Goal: Task Accomplishment & Management: Use online tool/utility

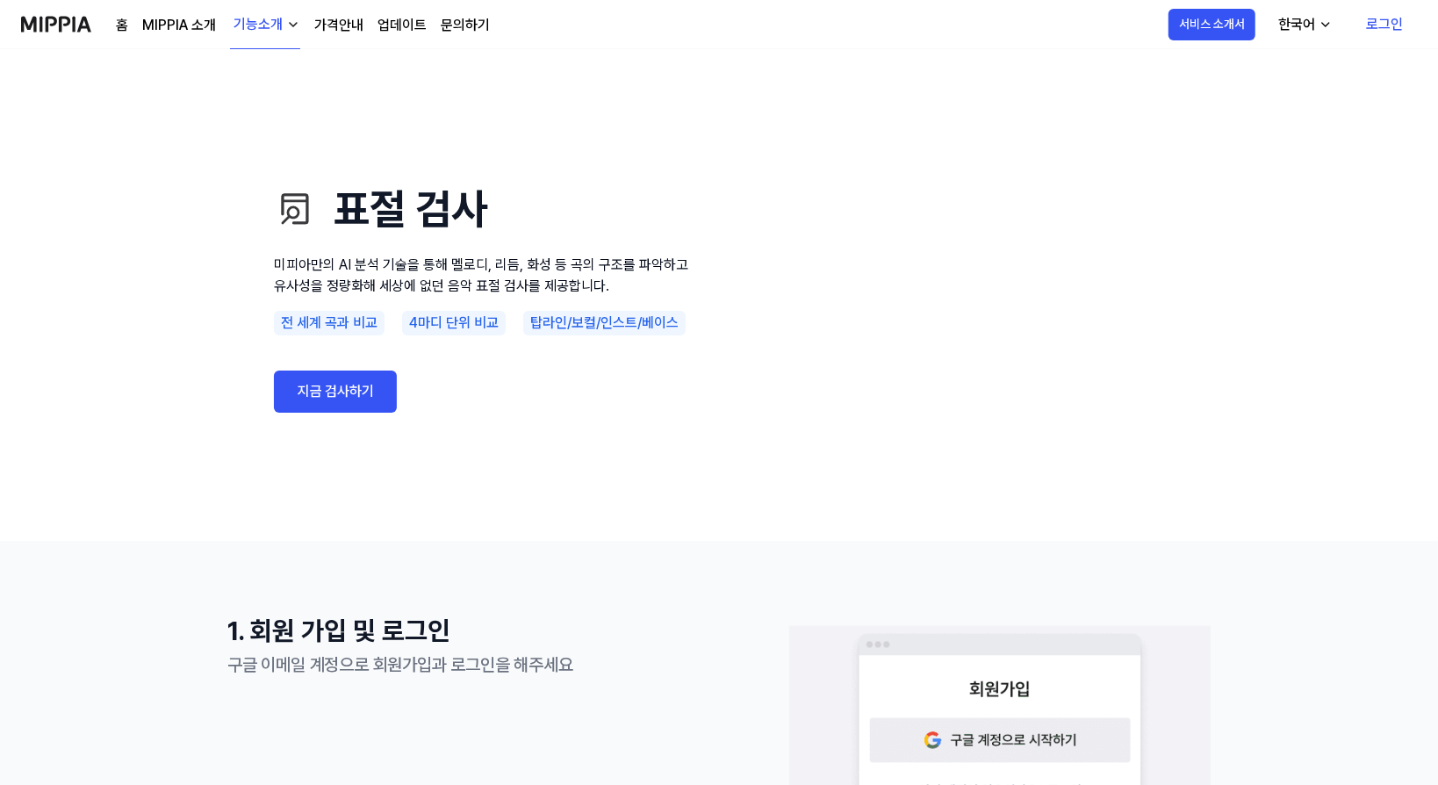
click at [349, 386] on link "지금 검사하기" at bounding box center [335, 391] width 123 height 42
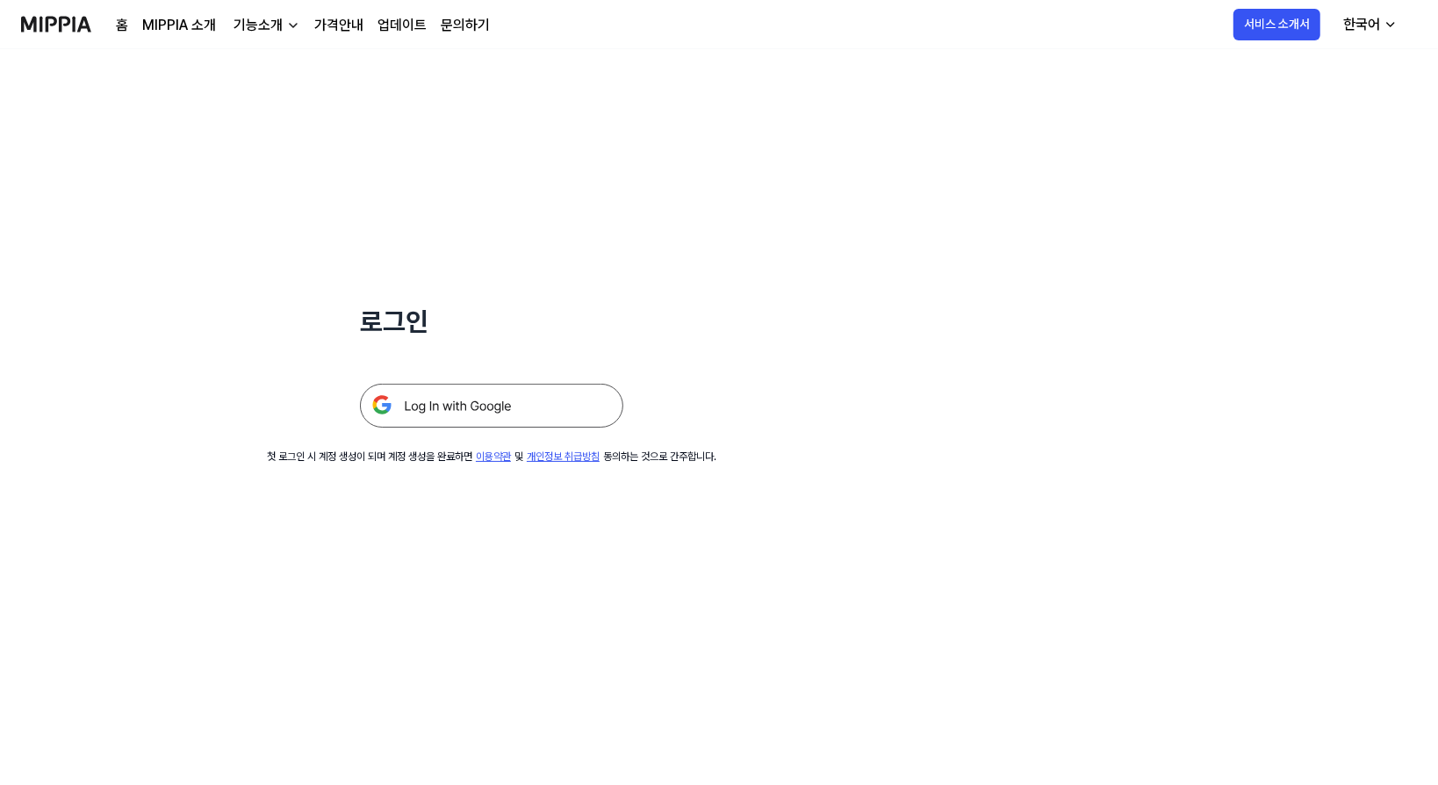
click at [478, 407] on img at bounding box center [491, 406] width 263 height 44
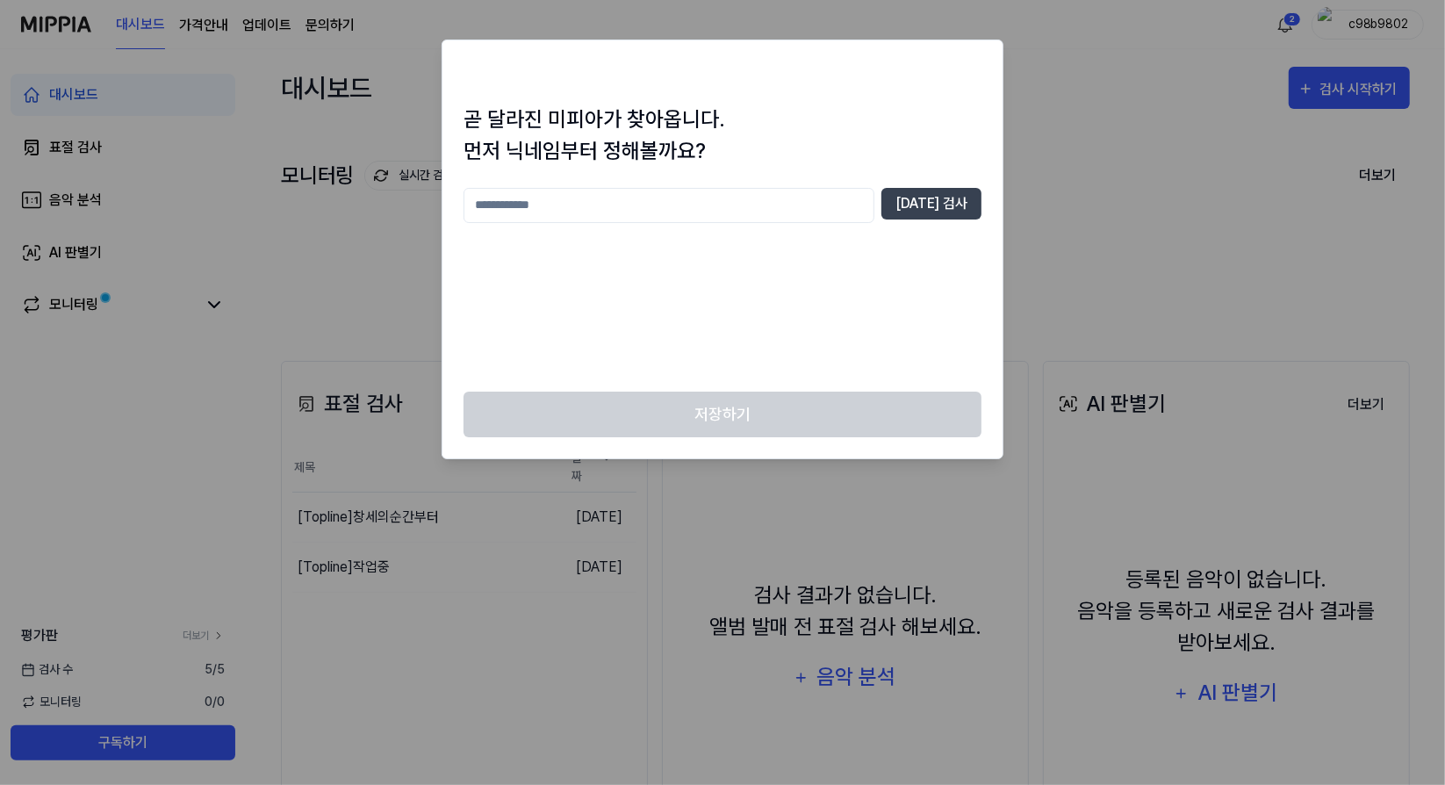
click at [615, 211] on input "text" at bounding box center [669, 205] width 411 height 35
type input "*******"
click at [956, 197] on button "[DATE] 검사" at bounding box center [931, 204] width 100 height 32
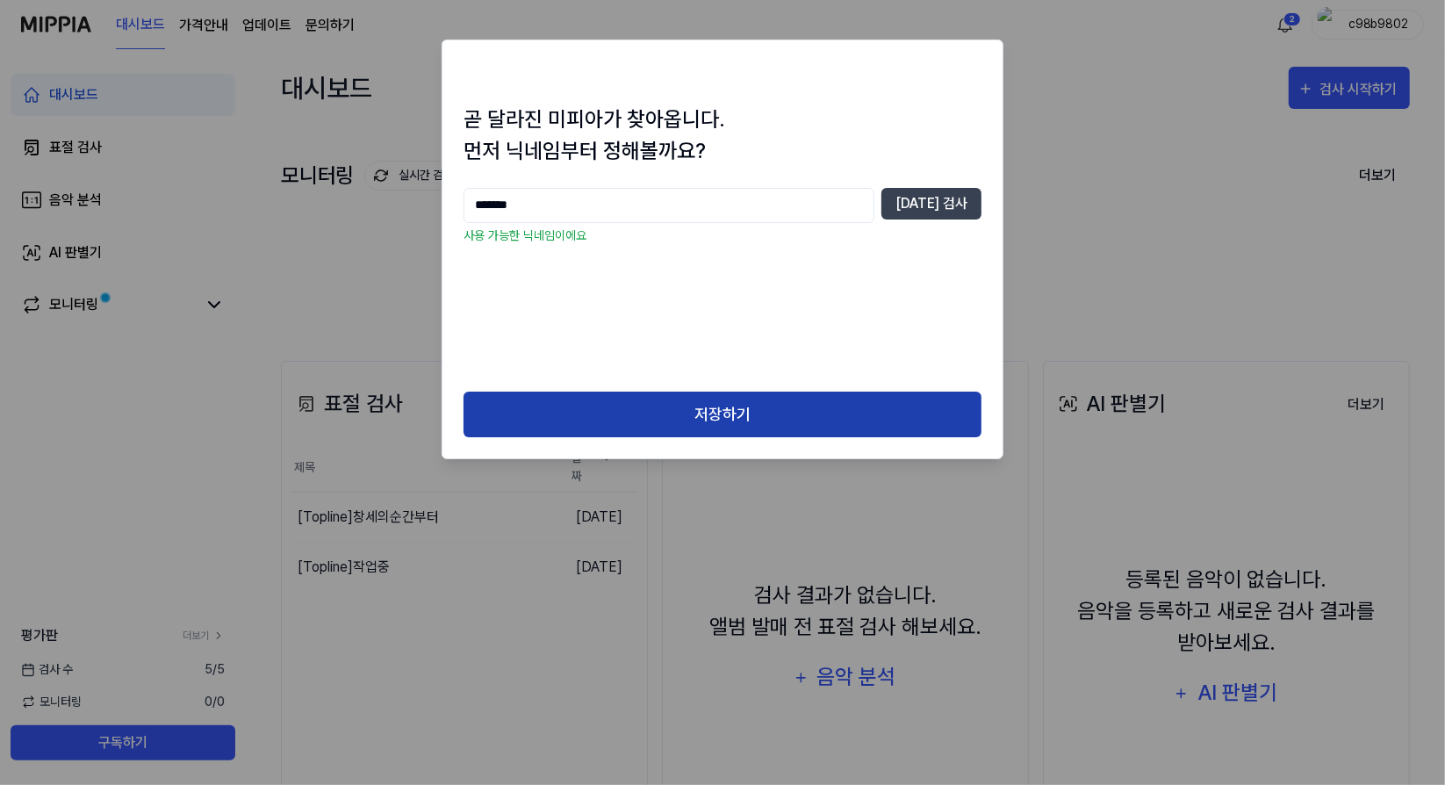
click at [723, 413] on button "저장하기" at bounding box center [723, 415] width 518 height 47
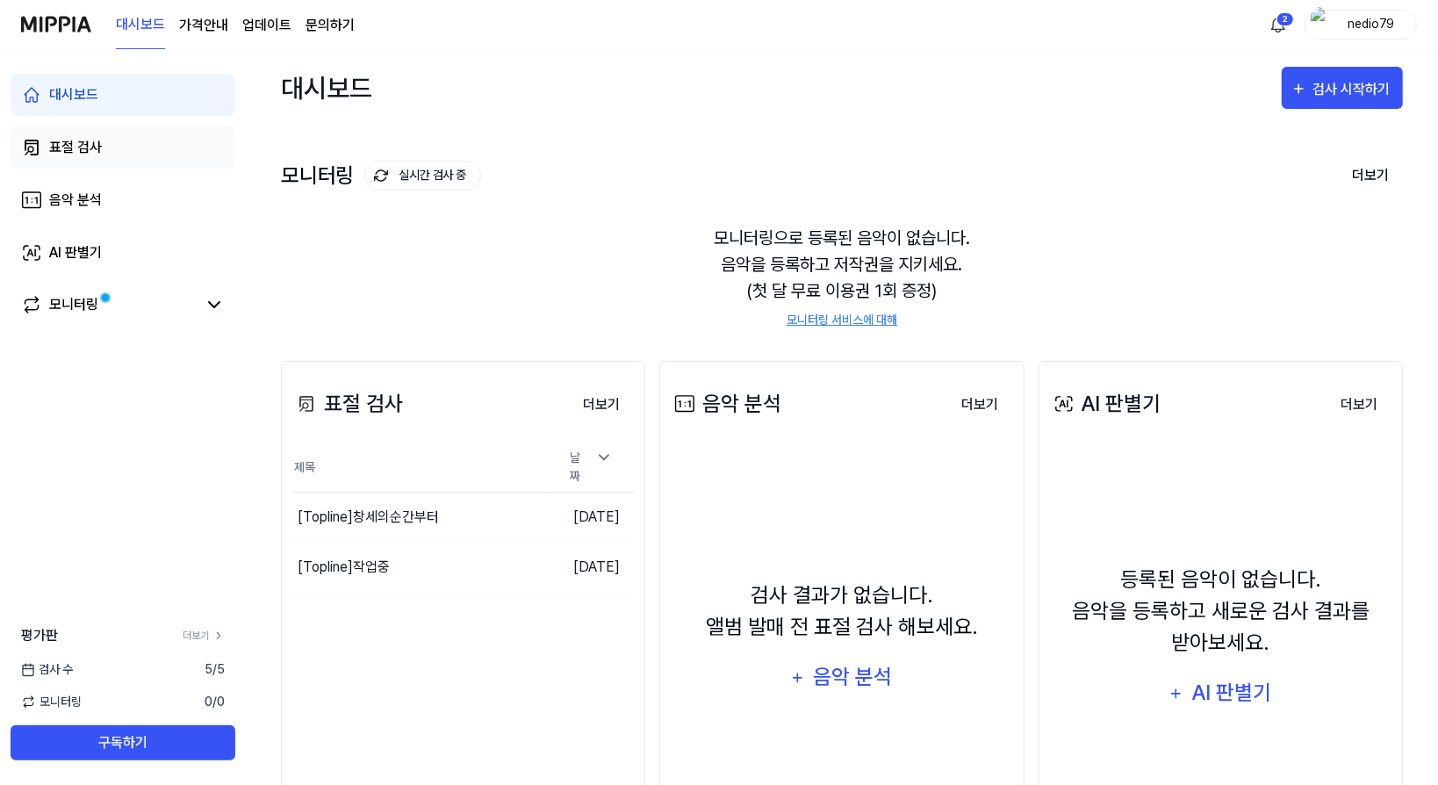
click at [88, 155] on div "표절 검사" at bounding box center [75, 147] width 53 height 21
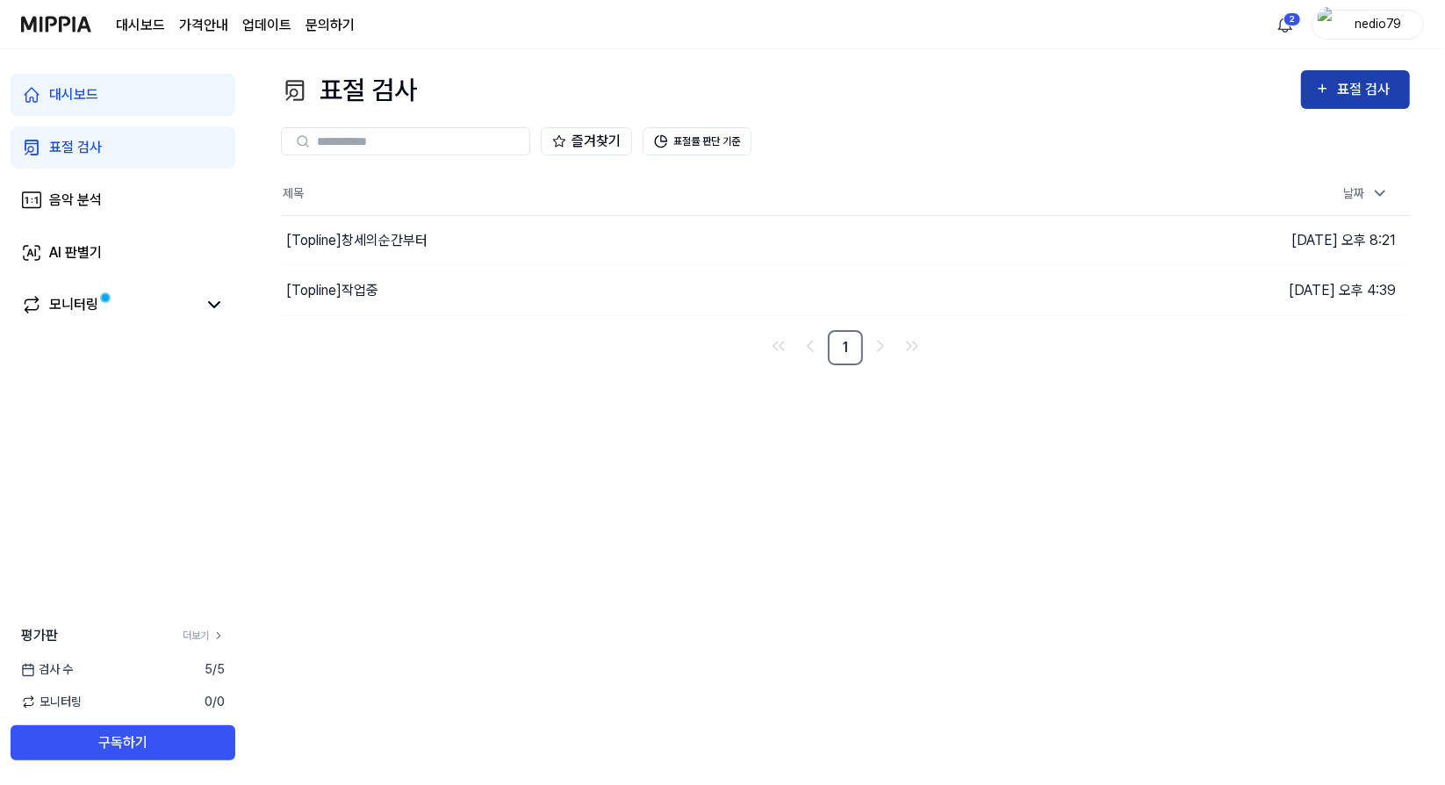
click at [1325, 88] on icon "button" at bounding box center [1322, 88] width 15 height 21
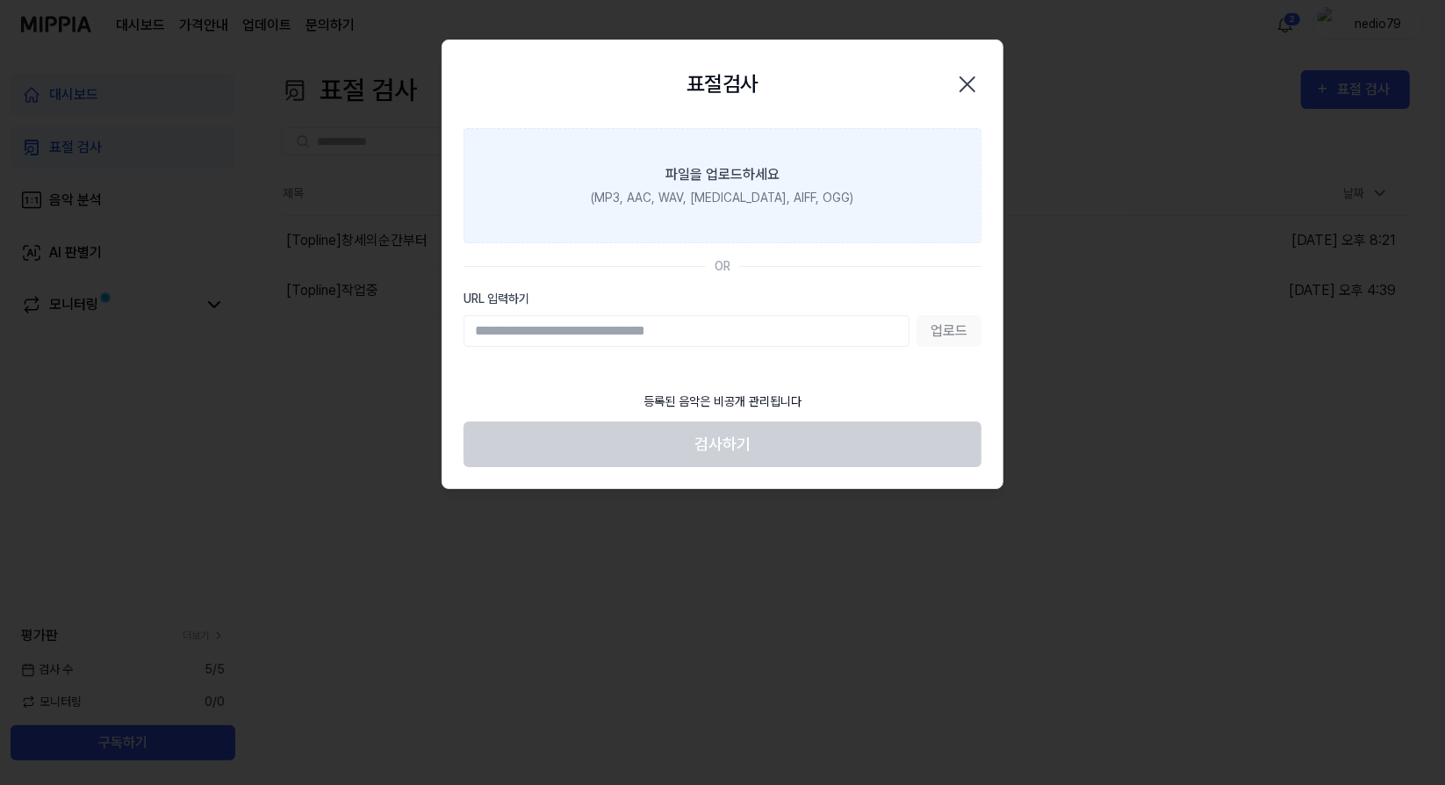
click at [701, 176] on div "파일을 업로드하세요" at bounding box center [722, 174] width 114 height 21
click at [0, 0] on input "파일을 업로드하세요 (MP3, AAC, WAV, FLAC, AIFF, OGG)" at bounding box center [0, 0] width 0 height 0
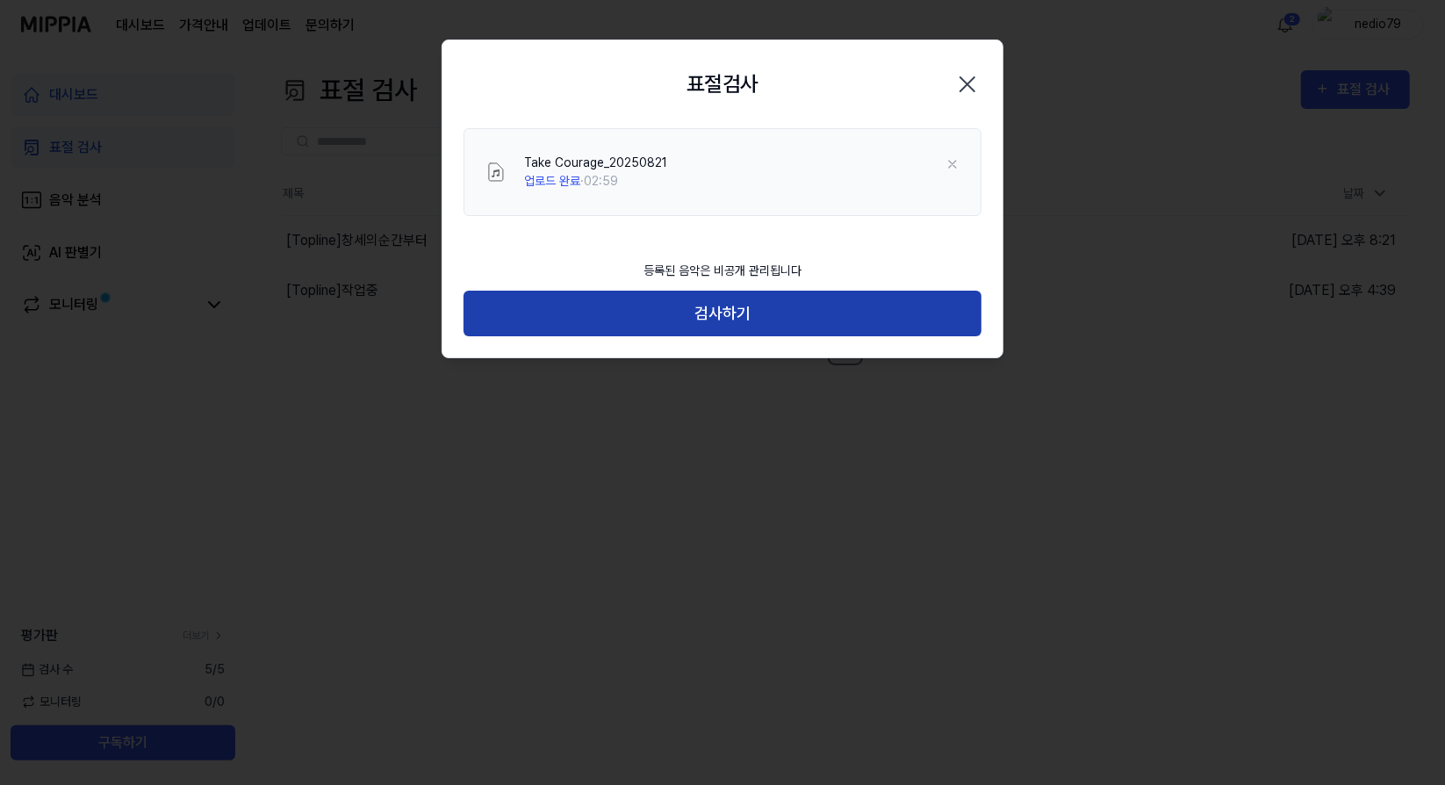
click at [637, 316] on button "검사하기" at bounding box center [723, 314] width 518 height 47
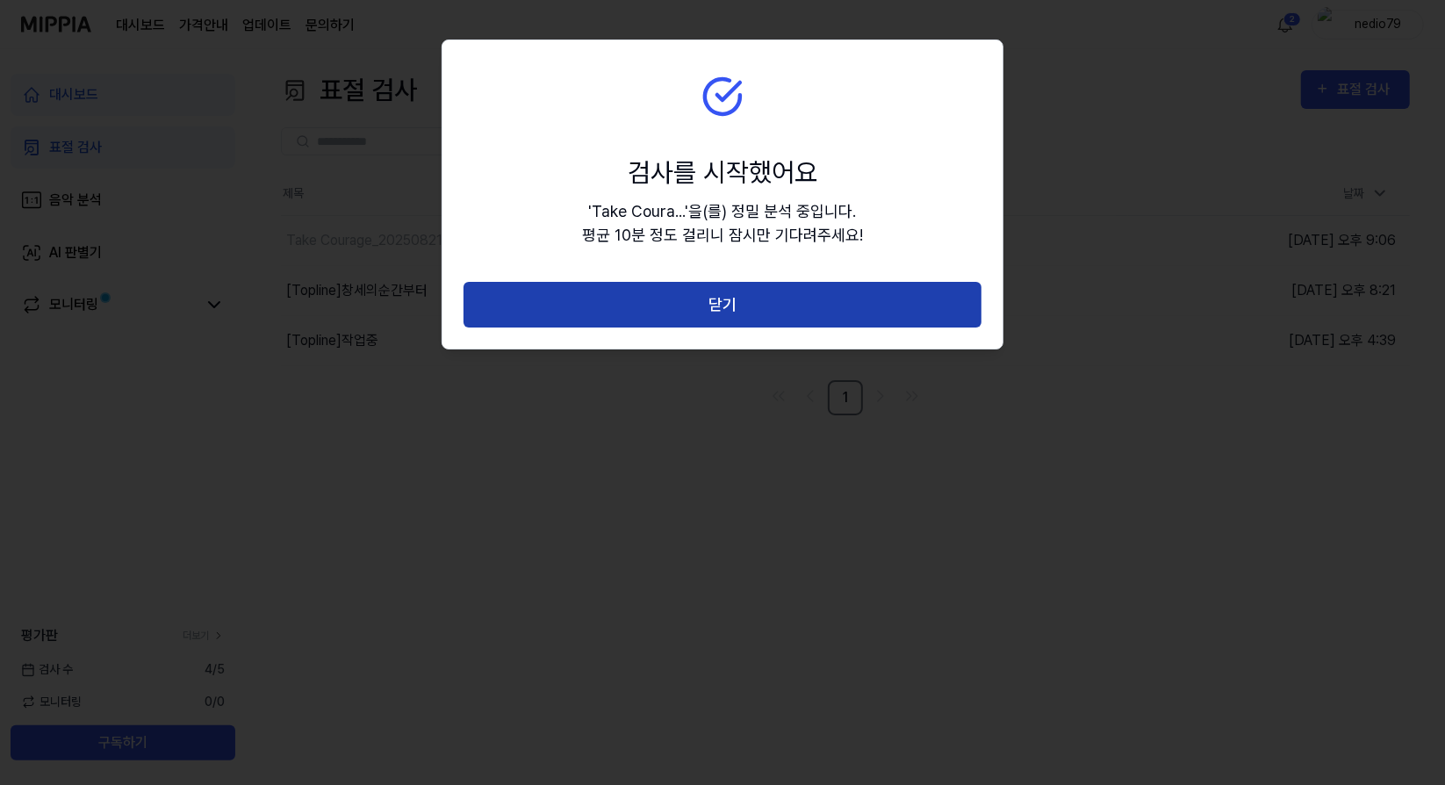
click at [641, 313] on button "닫기" at bounding box center [723, 305] width 518 height 47
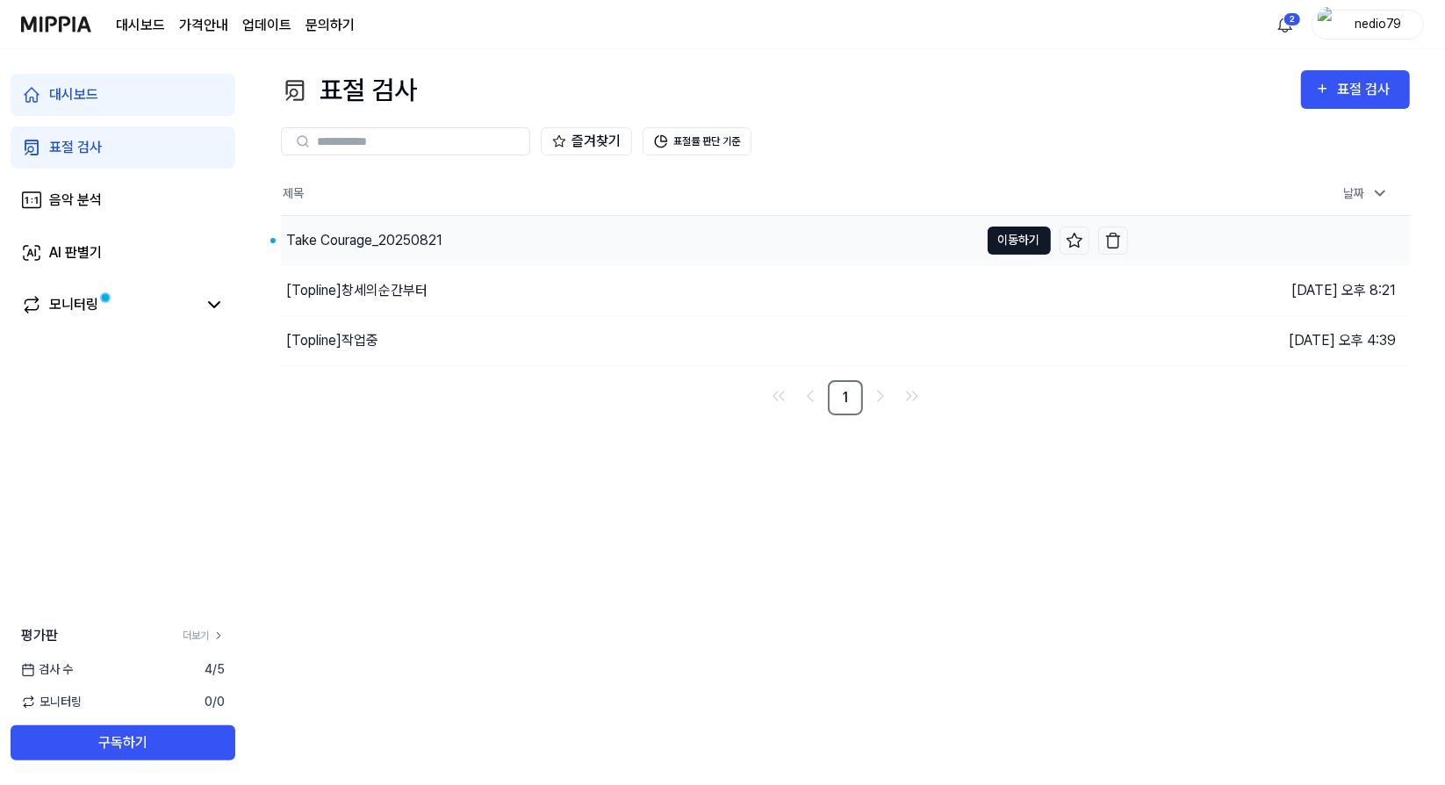
click at [1037, 240] on button "이동하기" at bounding box center [1019, 241] width 63 height 28
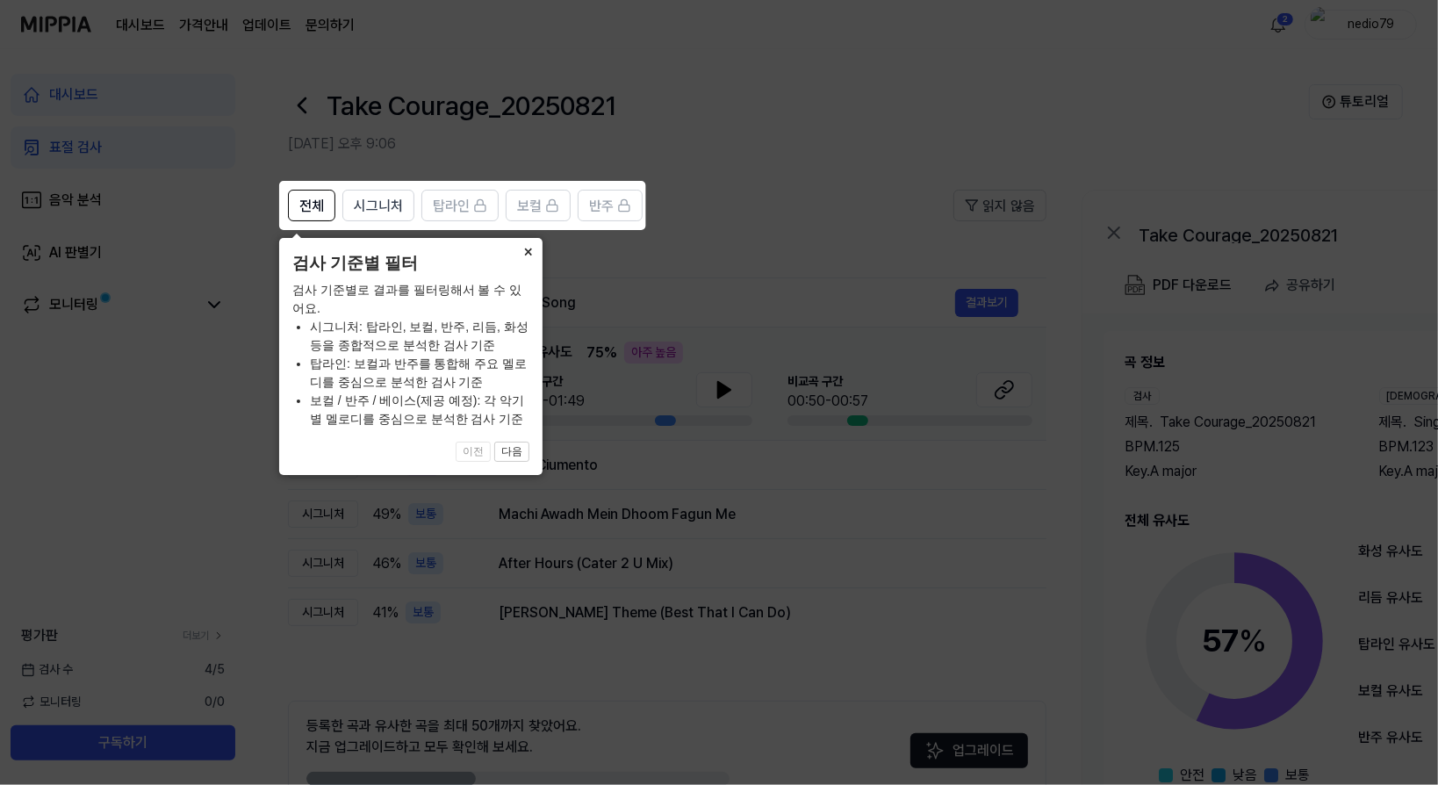
click at [532, 251] on button "×" at bounding box center [528, 250] width 28 height 25
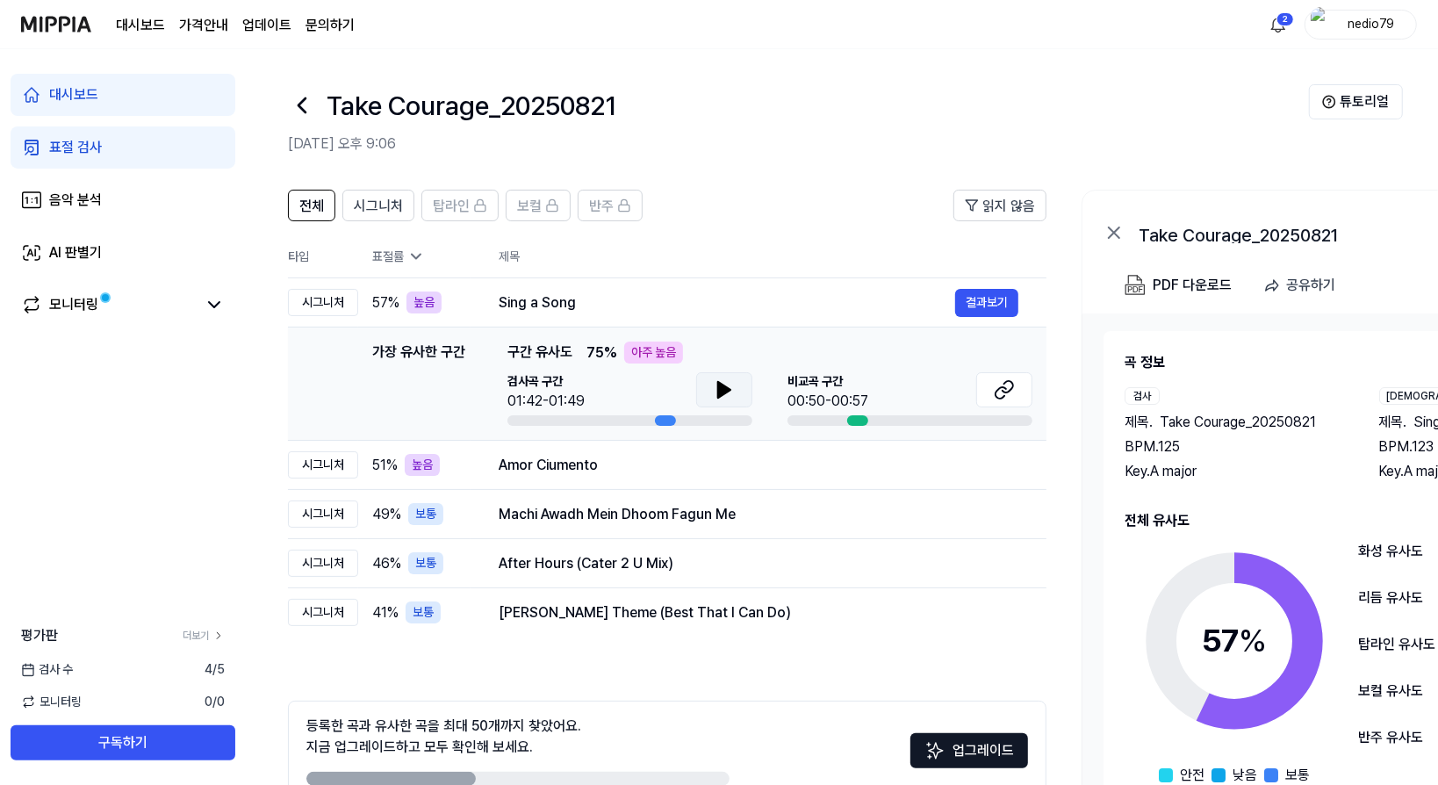
click at [714, 385] on icon at bounding box center [724, 389] width 21 height 21
click at [1001, 305] on button "결과보기" at bounding box center [986, 303] width 63 height 28
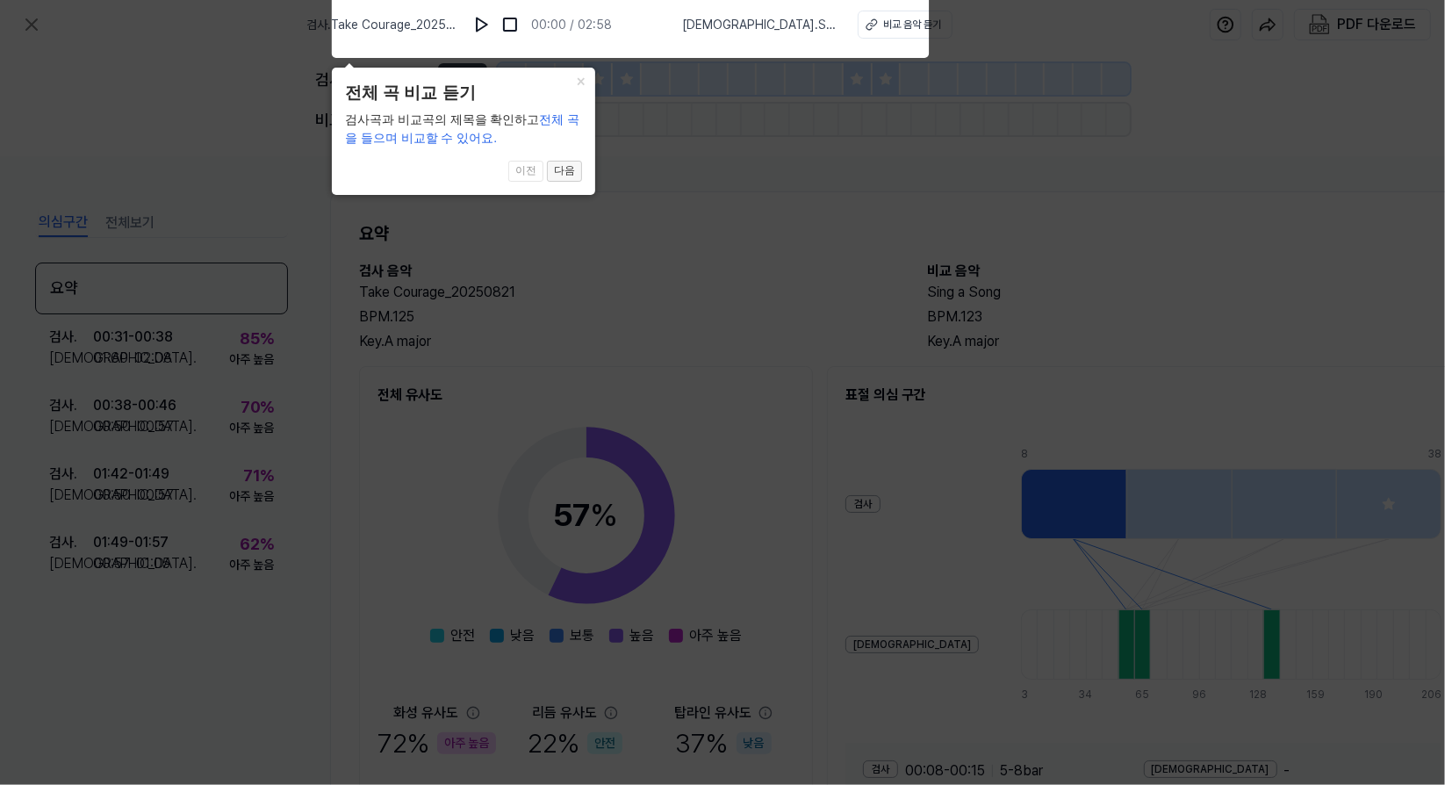
click at [563, 173] on button "다음" at bounding box center [564, 171] width 35 height 21
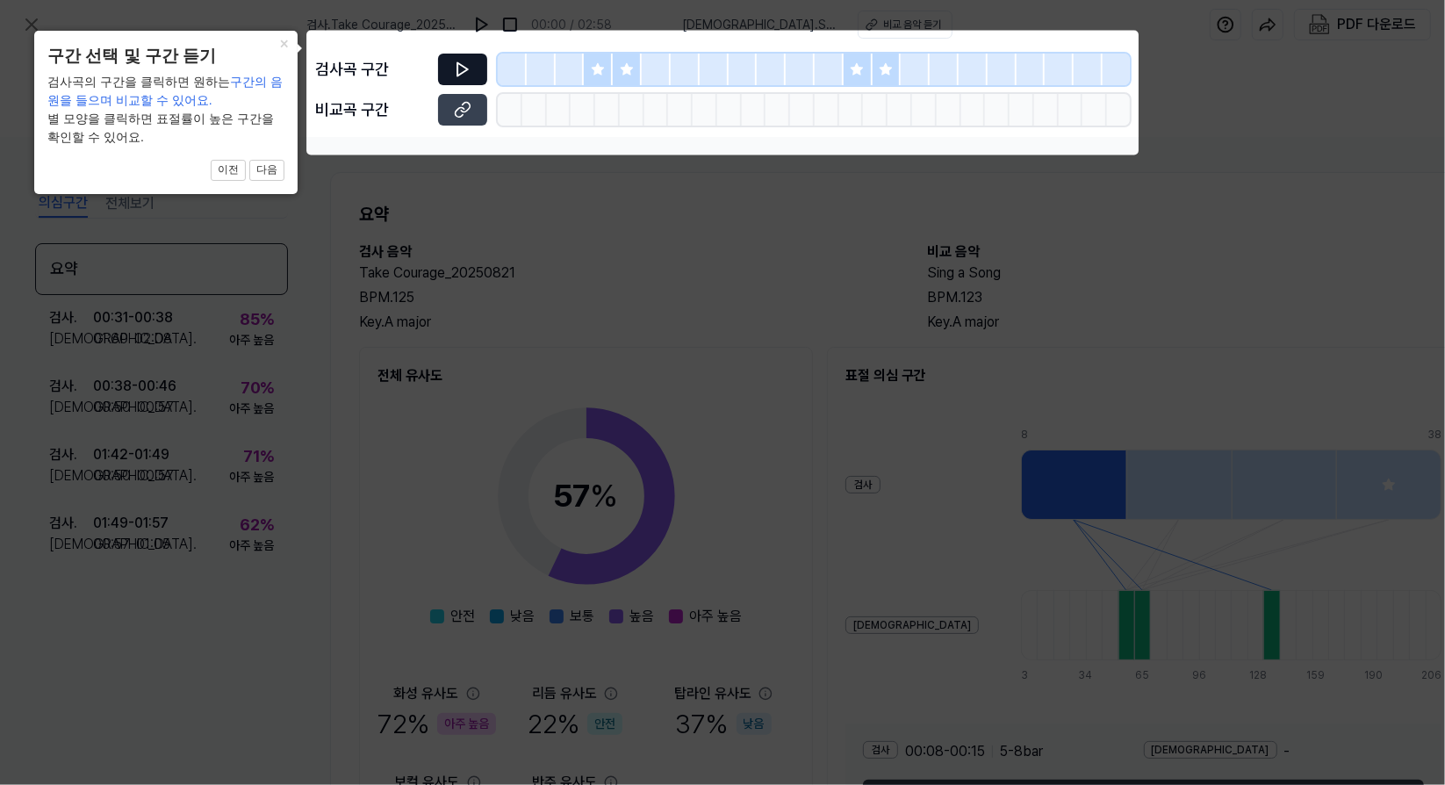
click at [467, 62] on icon at bounding box center [463, 70] width 18 height 18
click at [464, 109] on icon at bounding box center [460, 112] width 9 height 10
click at [442, 462] on icon at bounding box center [722, 392] width 1445 height 785
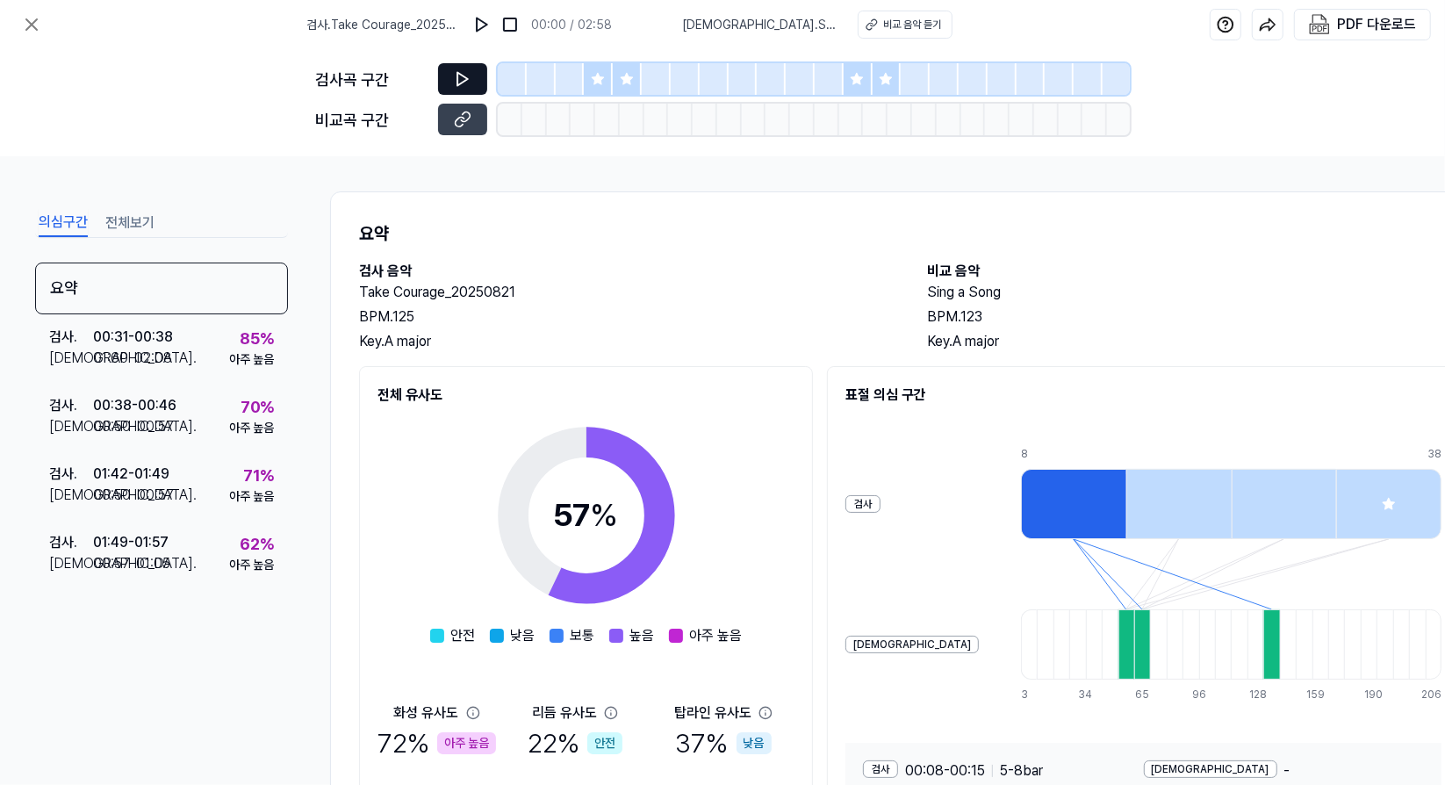
click at [461, 80] on icon at bounding box center [463, 79] width 18 height 18
click at [453, 76] on button at bounding box center [462, 79] width 49 height 32
click at [595, 79] on icon at bounding box center [597, 78] width 11 height 11
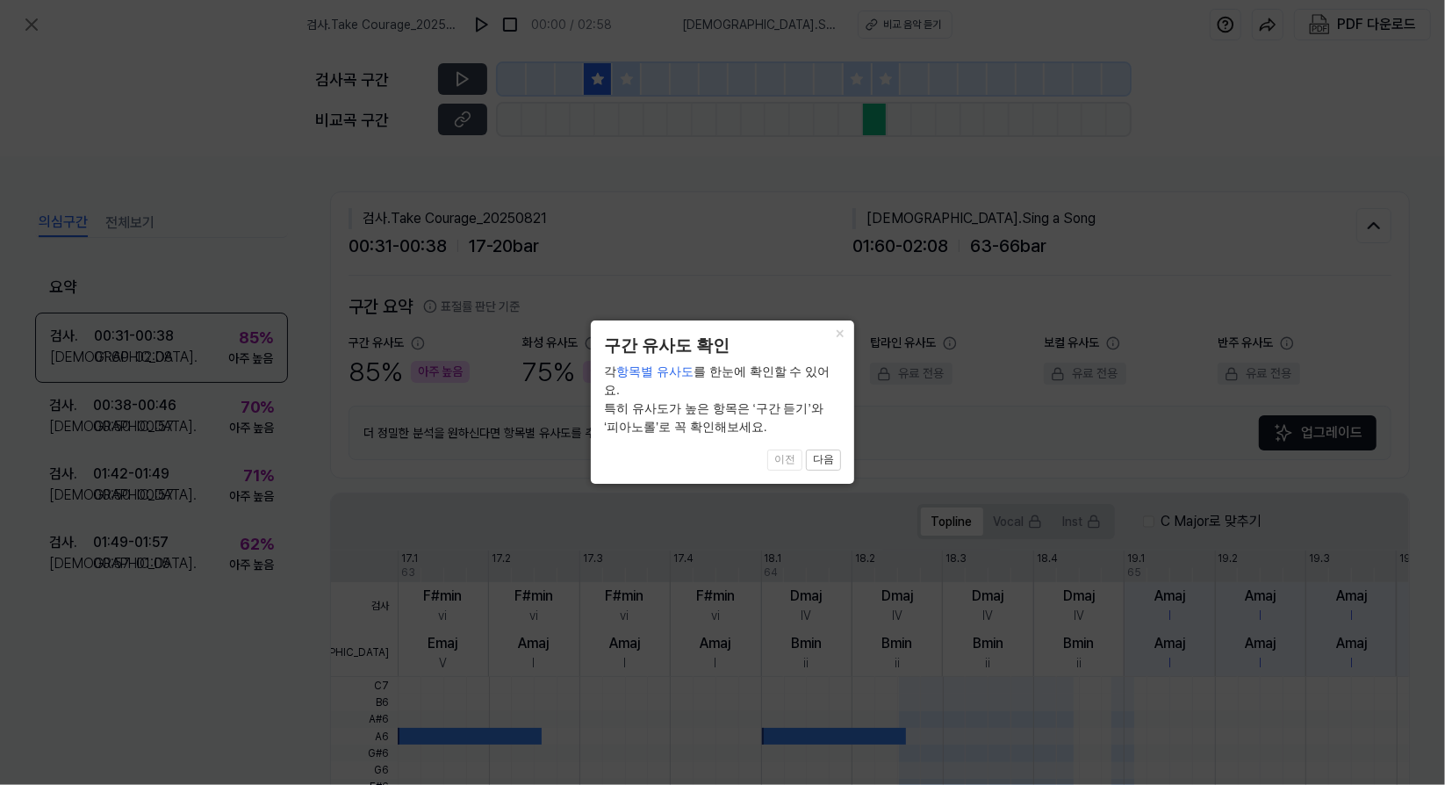
click at [841, 441] on div "× 구간 유사도 확인 각 항목별 유사도 를 한눈에 확인할 수 있어요. 특히 유사도가 높은 항목은 ‘구간 듣기’와 ‘피아노롤’로 꼭 확인해보세요…" at bounding box center [722, 401] width 263 height 163
click at [838, 450] on button "다음" at bounding box center [823, 460] width 35 height 21
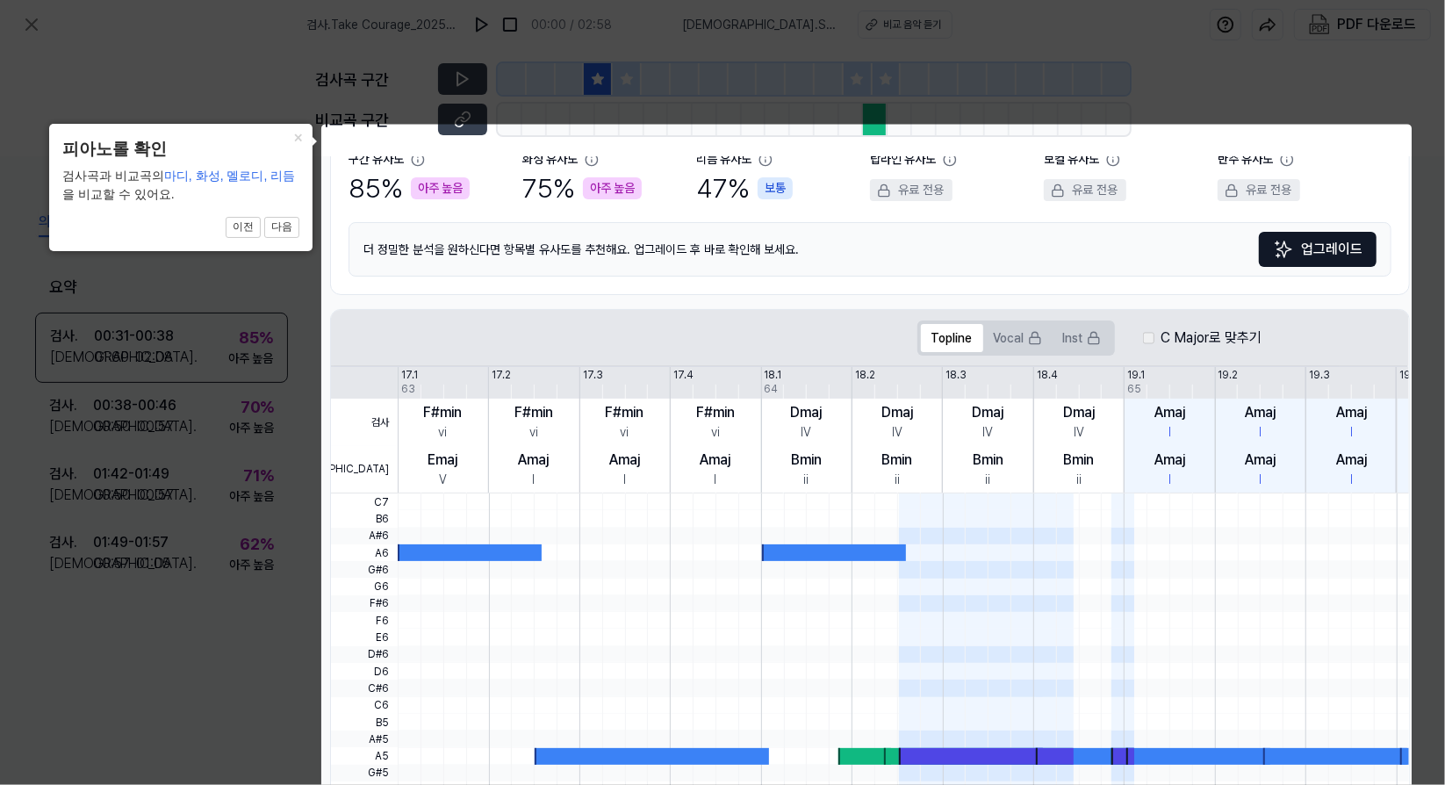
scroll to position [65, 0]
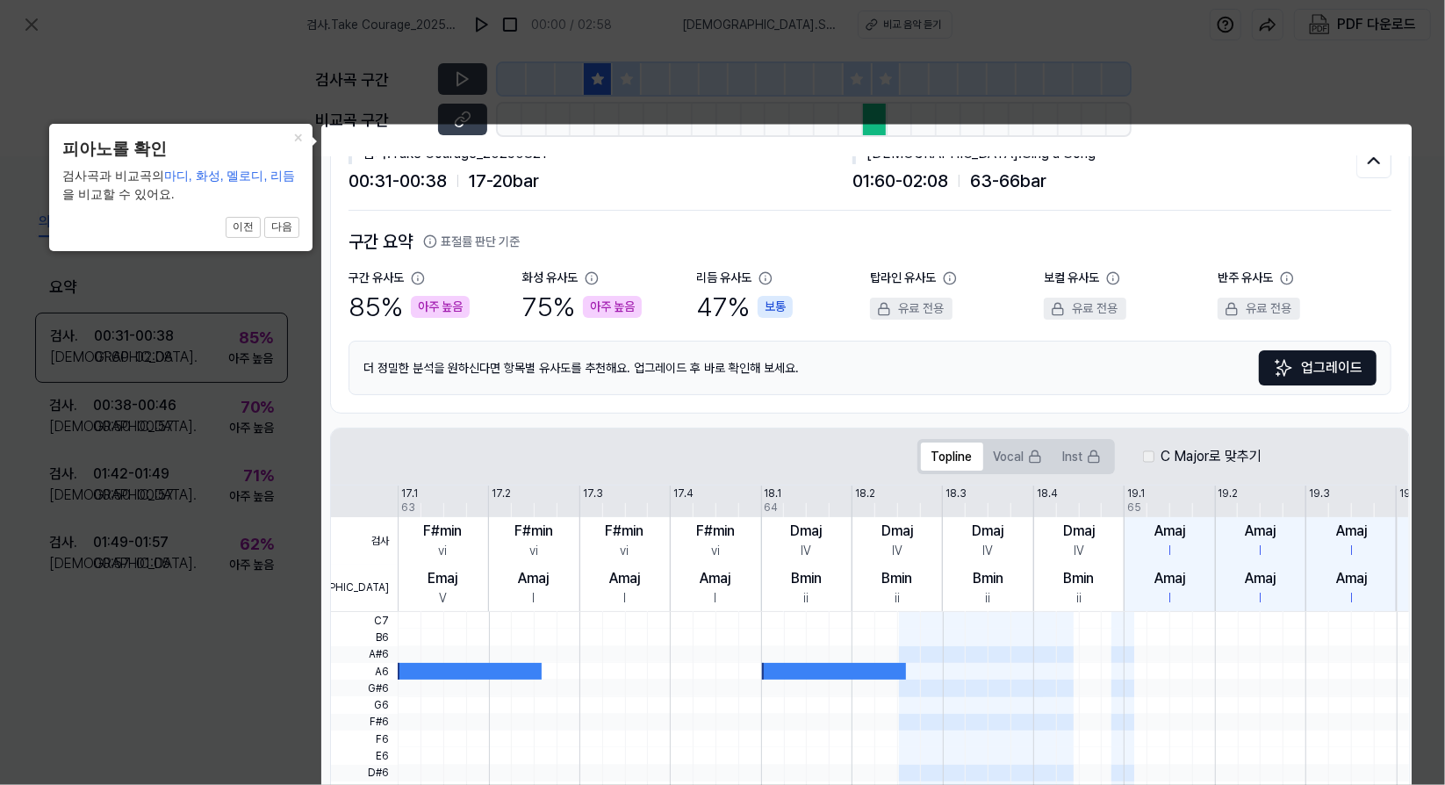
click at [1370, 163] on body "검사 . Take Courage_20250821 00:00 / 02:58 비교 . Sing a Song 비교 음악 듣기 PDF 다운로드 검사곡…" at bounding box center [722, 392] width 1445 height 785
click at [1340, 164] on body "검사 . Take Courage_20250821 00:00 / 02:58 비교 . Sing a Song 비교 음악 듣기 PDF 다운로드 검사곡…" at bounding box center [722, 392] width 1445 height 785
click at [135, 64] on icon at bounding box center [722, 408] width 1445 height 817
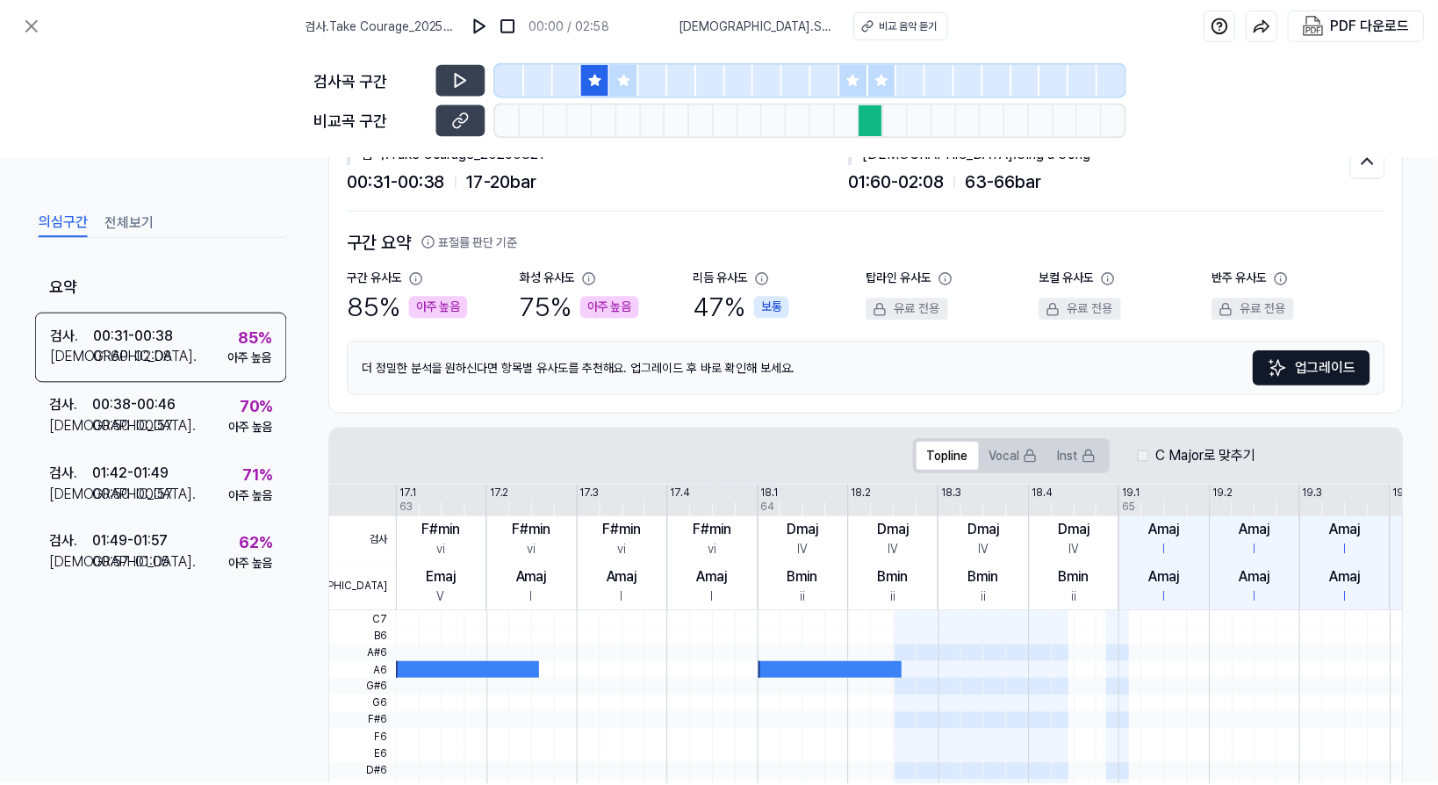
scroll to position [0, 0]
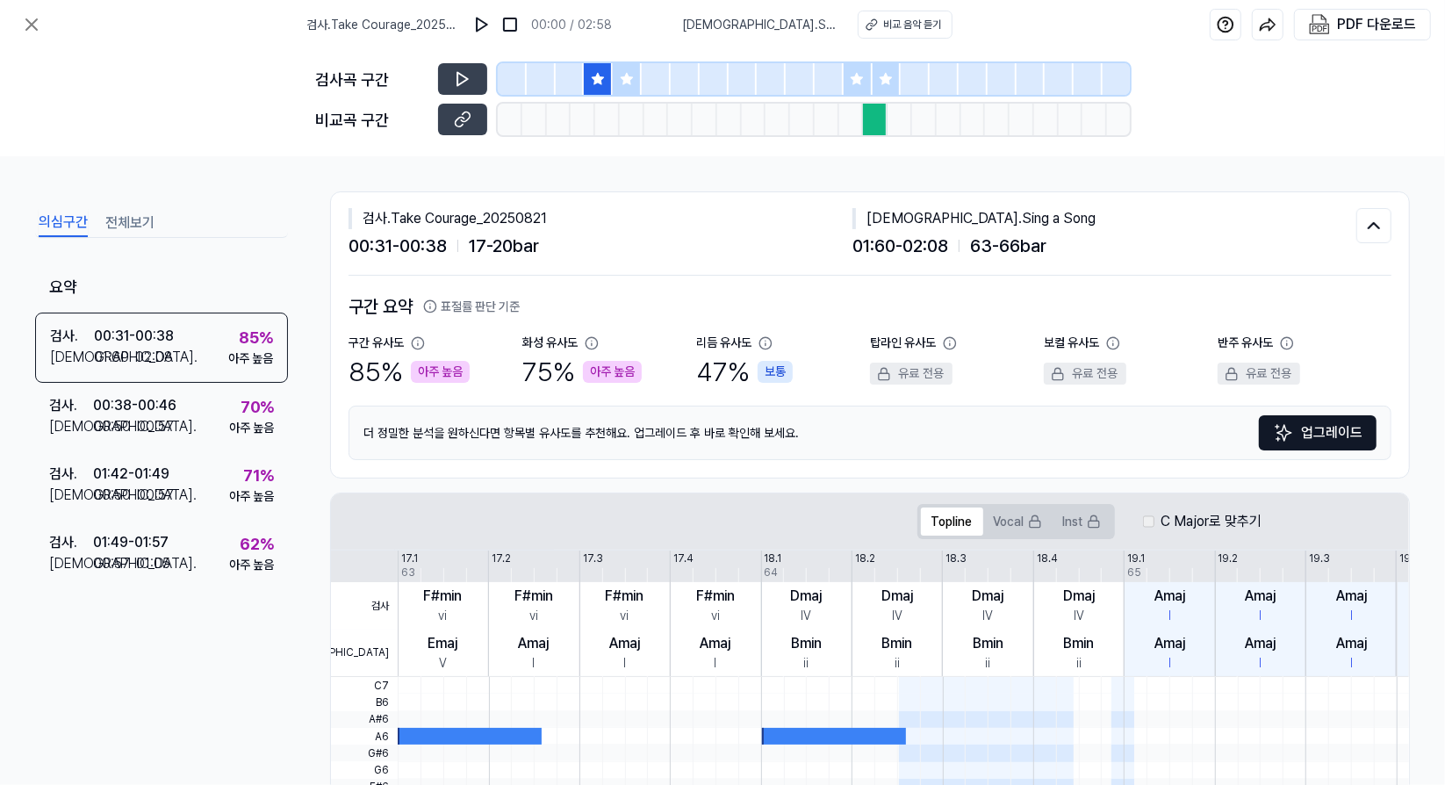
click at [201, 38] on div "검사 . Take Courage_20250821 00:00 / 02:58 비교 . Sing a Song 비교 음악 듣기 PDF 다운로드" at bounding box center [722, 24] width 1445 height 49
click at [25, 27] on icon at bounding box center [31, 24] width 21 height 21
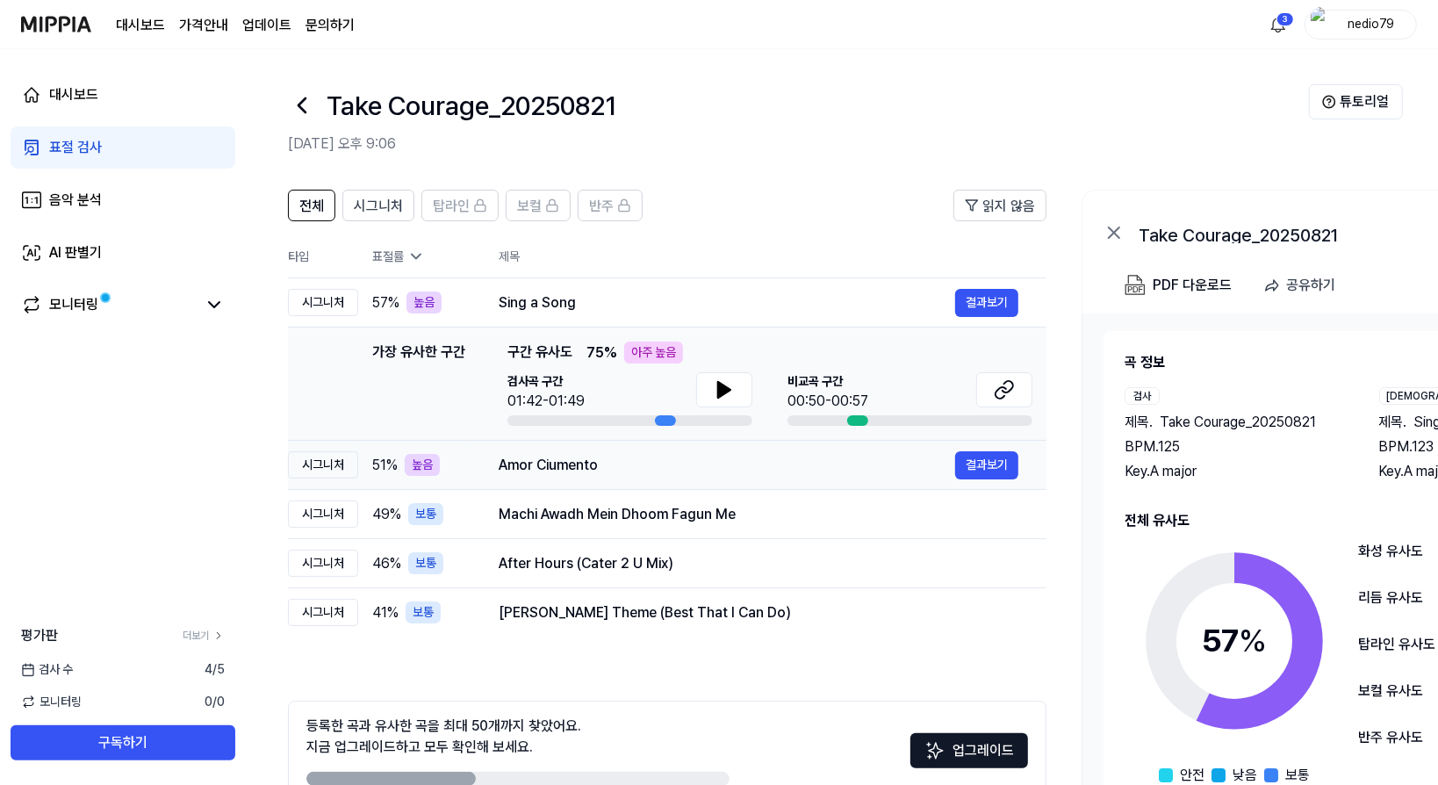
click at [525, 464] on div "Amor Ciumento" at bounding box center [727, 465] width 457 height 21
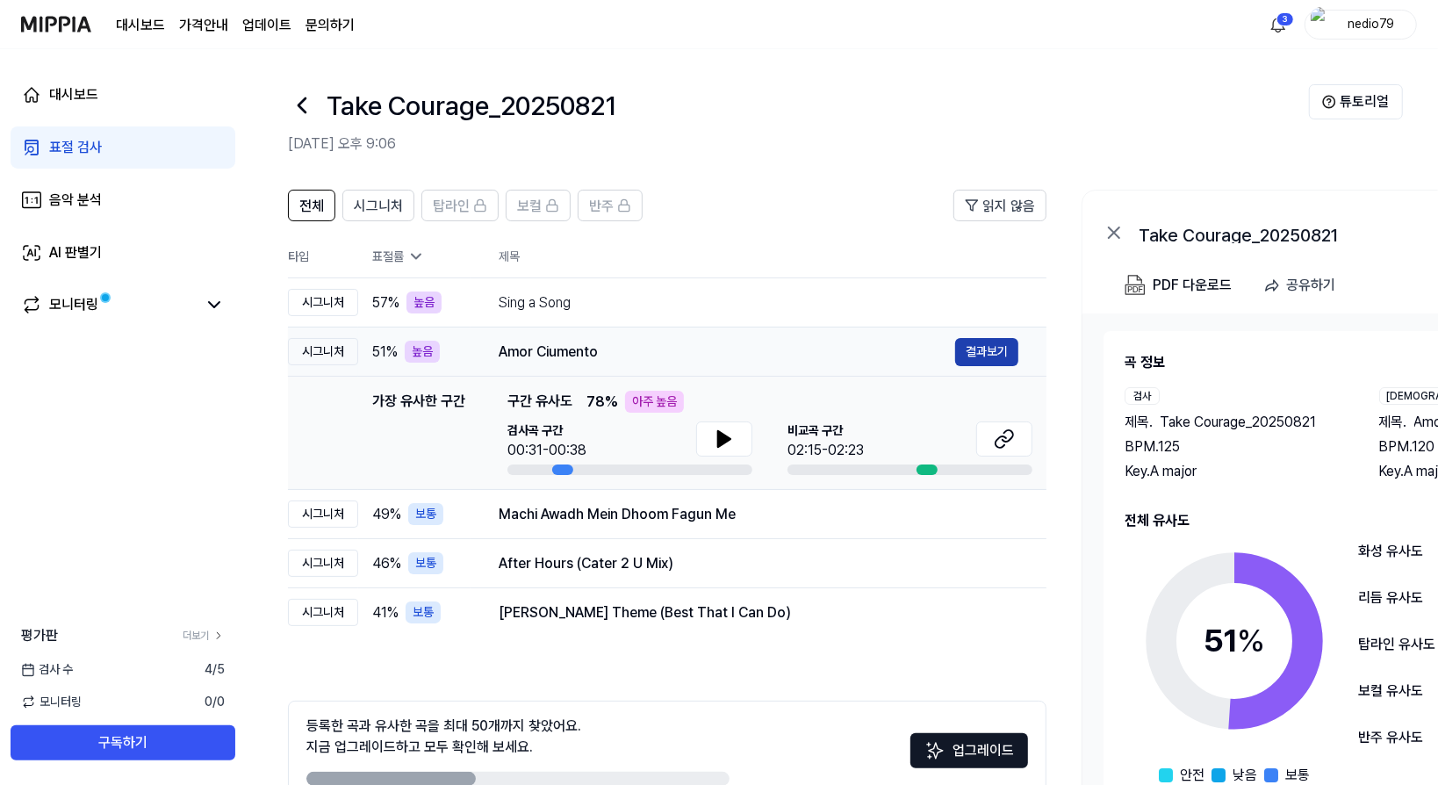
click at [986, 349] on button "결과보기" at bounding box center [986, 352] width 63 height 28
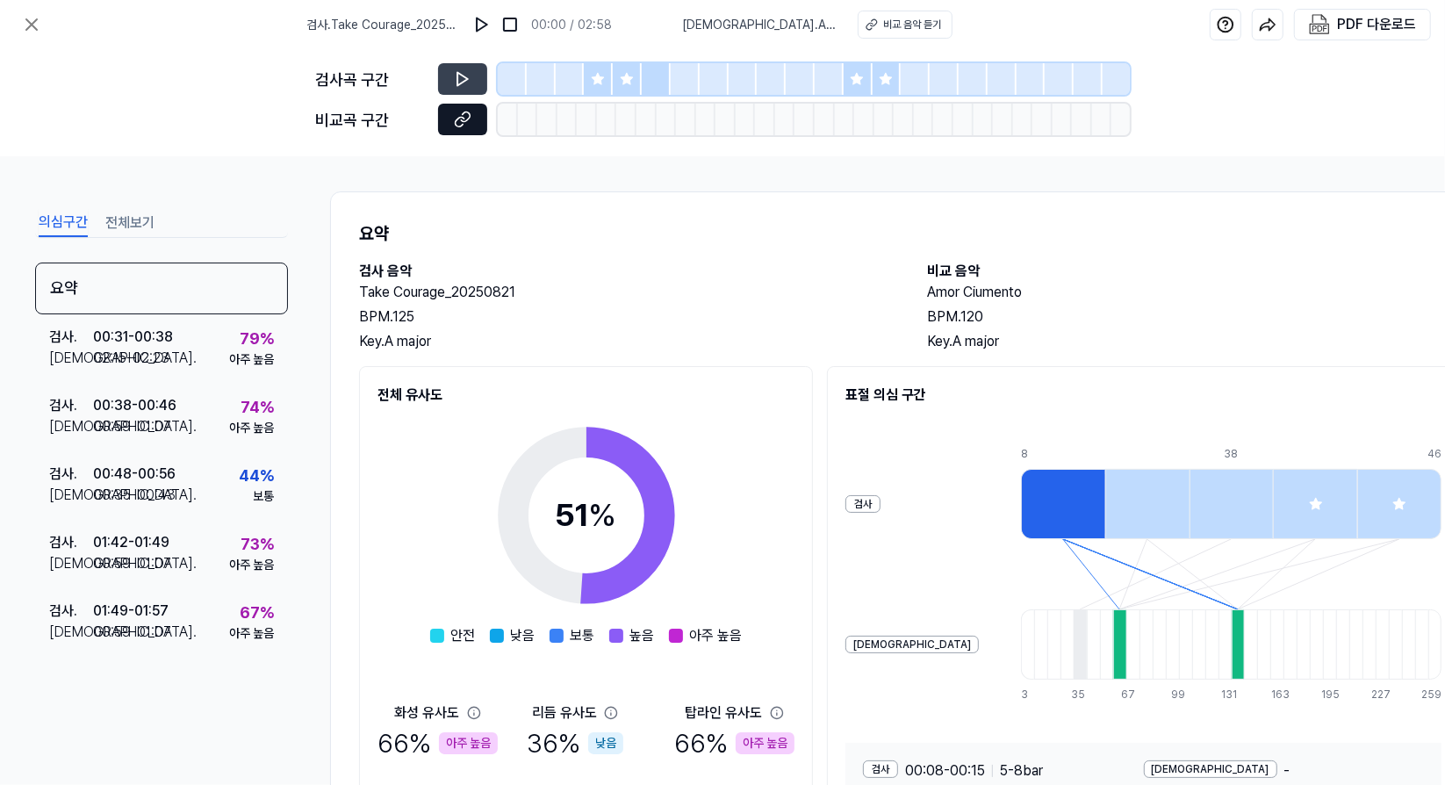
click at [460, 124] on icon at bounding box center [463, 120] width 18 height 18
click at [33, 18] on icon at bounding box center [31, 24] width 21 height 21
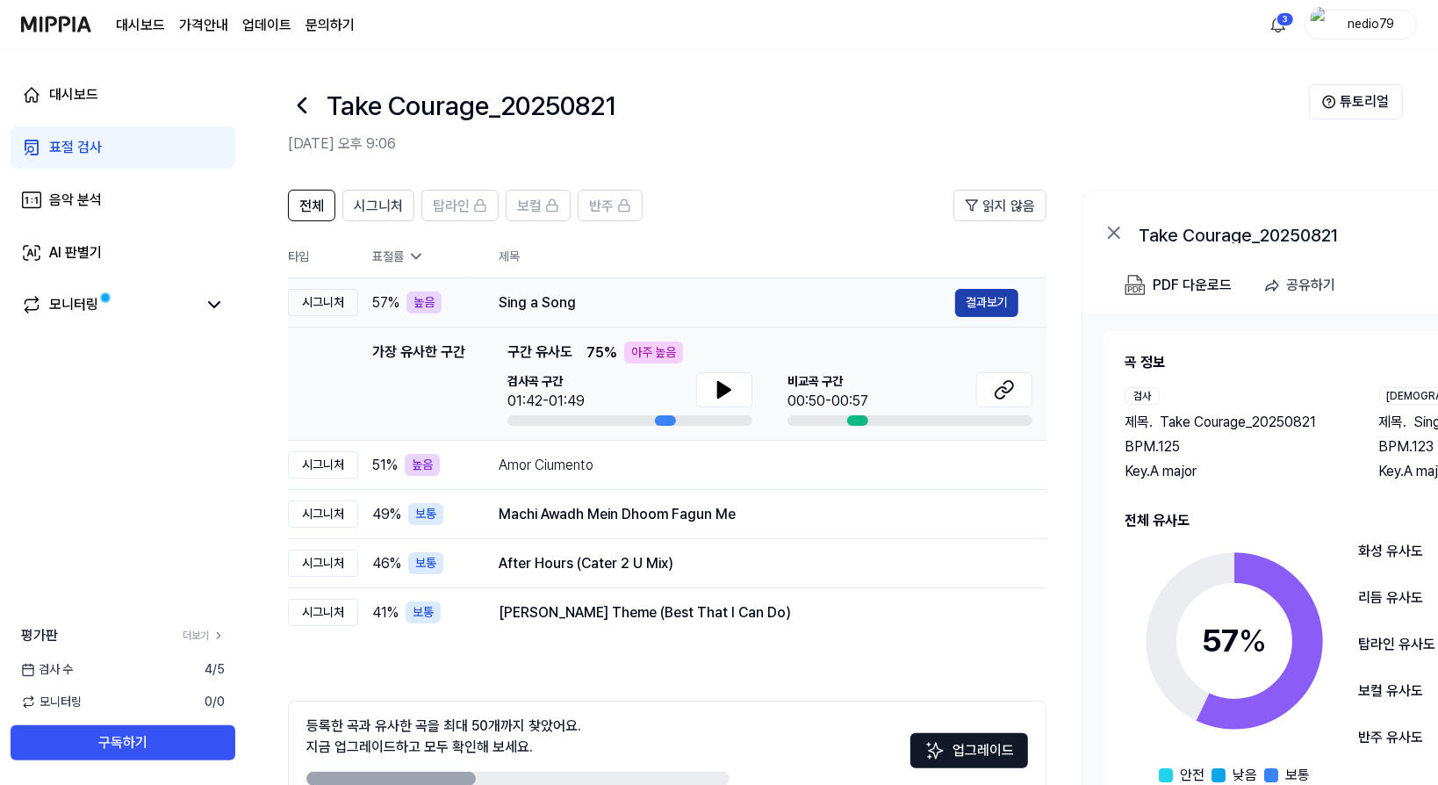
click at [971, 299] on button "결과보기" at bounding box center [986, 303] width 63 height 28
